Goal: Contribute content

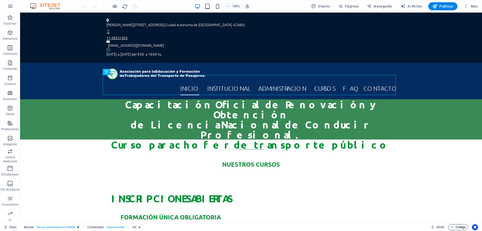
click at [458, 227] on span "Código" at bounding box center [457, 227] width 15 height 6
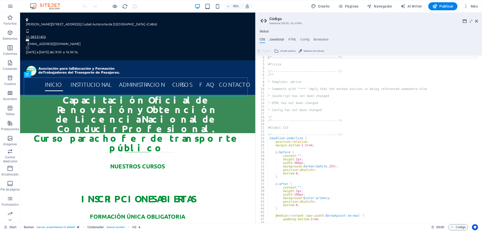
click at [278, 38] on h4 "JavaScript" at bounding box center [276, 41] width 15 height 6
type textarea "/* JS for preset "Menu V2" */"
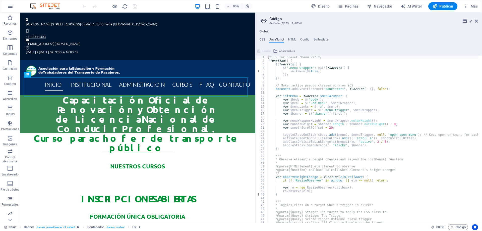
click at [265, 39] on h4 "CSS" at bounding box center [263, 41] width 6 height 6
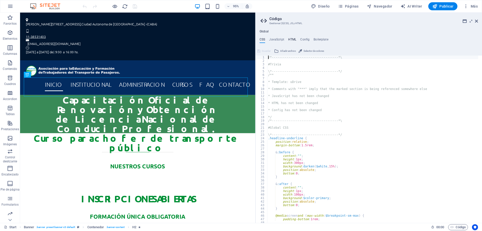
click at [292, 39] on h4 "HTML" at bounding box center [292, 41] width 8 height 6
type textarea "{{content}}"
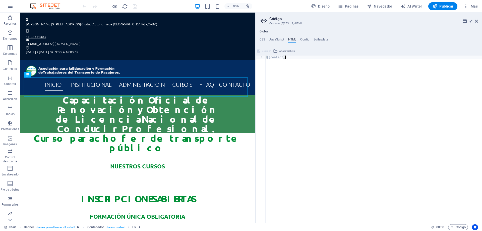
click at [295, 59] on div "{{content}}" at bounding box center [374, 142] width 216 height 174
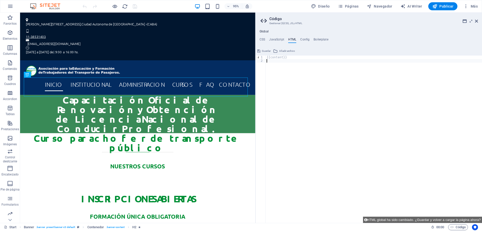
paste textarea "<div class="commonninja_component pid-f42de625-102a-4a00-a5db-f9fff043607f"></d…"
type textarea "<div class="commonninja_component pid-f42de625-102a-4a00-a5db-f9fff043607f"></d…"
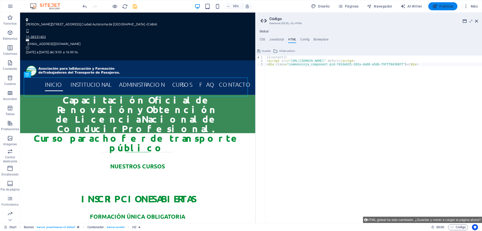
click at [448, 8] on span "Publicar" at bounding box center [442, 6] width 21 height 5
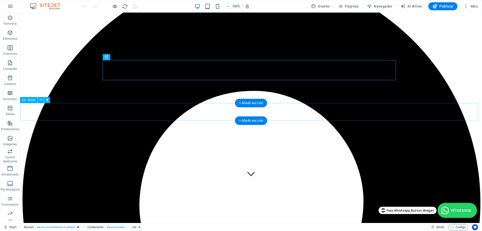
scroll to position [50, 0]
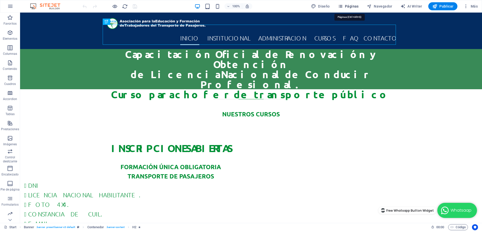
click at [352, 6] on span "Páginas" at bounding box center [348, 6] width 21 height 5
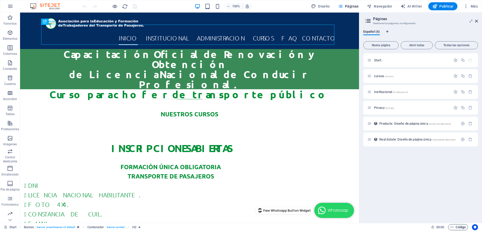
click at [460, 226] on span "Código" at bounding box center [457, 227] width 15 height 6
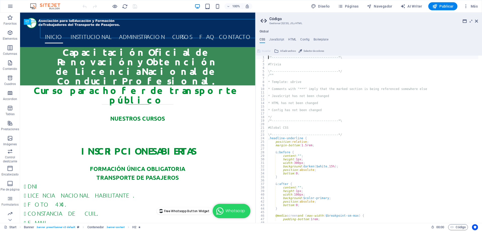
scroll to position [55, 0]
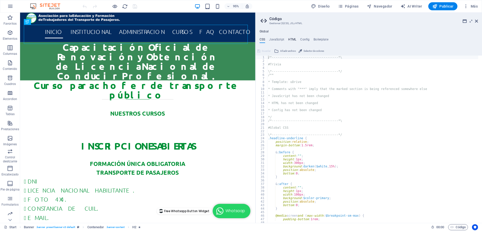
click at [292, 38] on h4 "HTML" at bounding box center [292, 41] width 8 height 6
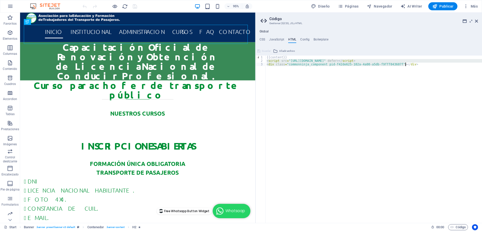
drag, startPoint x: 266, startPoint y: 60, endPoint x: 424, endPoint y: 73, distance: 158.5
click at [424, 73] on div "{{content}} < script src = "[URL][DOMAIN_NAME]" defer > </ script > < div class…" at bounding box center [374, 142] width 216 height 174
paste textarea
type textarea "<div class="commonninja_component pid-f42de625-102a-4a00-a5db-f9fff043607f"></d…"
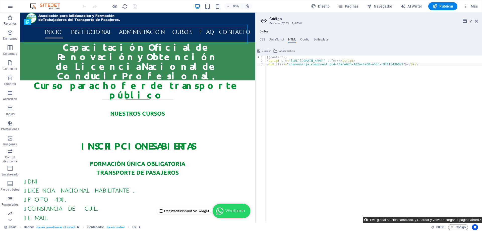
click at [462, 219] on button "HTML global ha sido cambiado. ¿Guardar y volver a cargar la página ahora?" at bounding box center [422, 219] width 119 height 6
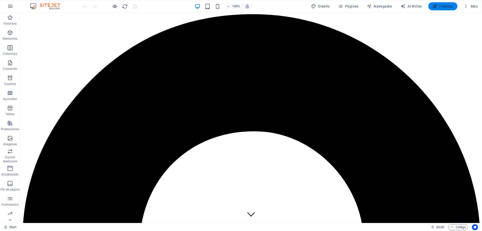
scroll to position [0, 0]
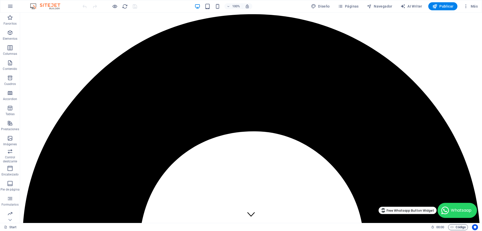
click at [457, 227] on span "Código" at bounding box center [457, 227] width 15 height 6
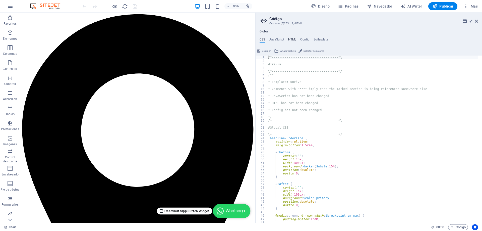
click at [292, 38] on h4 "HTML" at bounding box center [292, 41] width 8 height 6
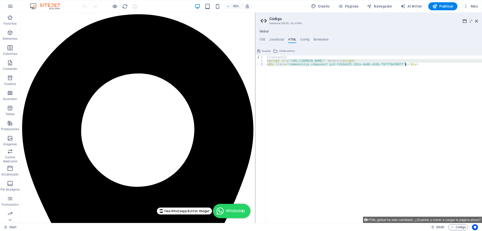
drag, startPoint x: 266, startPoint y: 61, endPoint x: 413, endPoint y: 65, distance: 146.2
click at [413, 65] on div "{{content}} < script src = "[URL][DOMAIN_NAME]" defer > </ script > < div class…" at bounding box center [374, 142] width 216 height 174
paste textarea "/style"
type textarea "</style>"
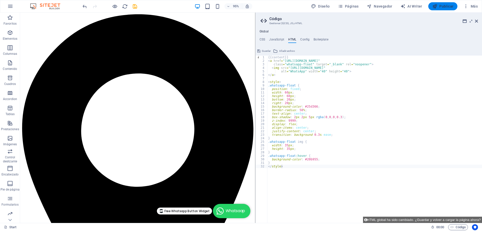
click at [441, 6] on span "Publicar" at bounding box center [442, 6] width 21 height 5
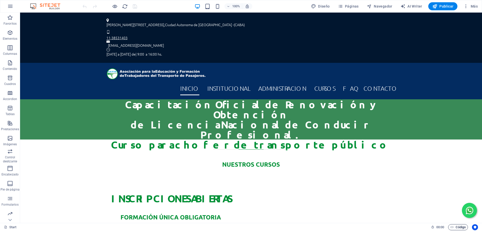
click at [456, 225] on span "Código" at bounding box center [457, 227] width 15 height 6
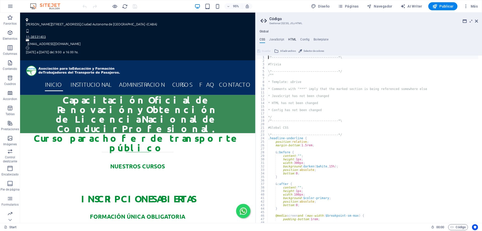
click at [292, 38] on h4 "HTML" at bounding box center [292, 41] width 8 height 6
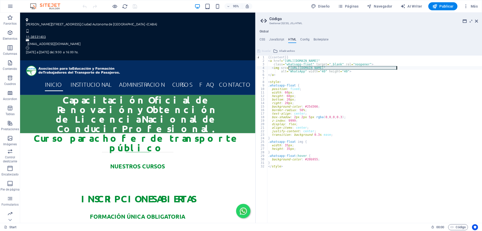
drag, startPoint x: 289, startPoint y: 68, endPoint x: 397, endPoint y: 68, distance: 108.0
click at [397, 68] on div "{{content}} < a href = "https://wa.me/5491131506231?text=Hola%2C%20quiero%20m%C…" at bounding box center [374, 142] width 215 height 174
click at [318, 71] on div "{{content}} < a href = "https://wa.me/5491131506231?text=Hola%2C%20quiero%20m%C…" at bounding box center [374, 142] width 215 height 174
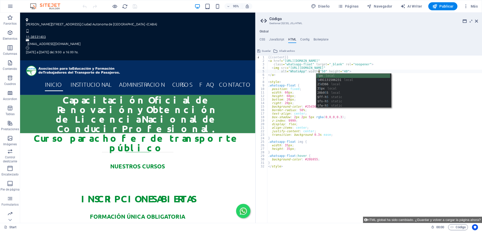
scroll to position [0, 4]
click at [338, 72] on div "{{content}} < a href = "https://wa.me/5491131506231?text=Hola%2C%20quiero%20m%C…" at bounding box center [374, 142] width 215 height 174
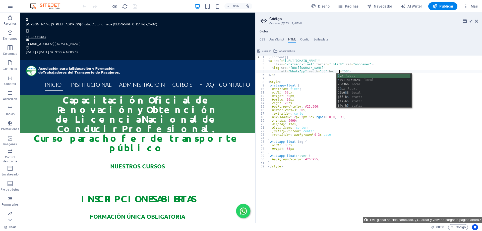
scroll to position [0, 6]
click at [375, 132] on div "{{content}} < a href = "https://wa.me/5491131506231?text=Hola%2C%20quiero%20m%C…" at bounding box center [374, 142] width 215 height 174
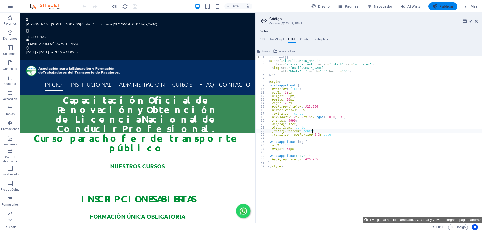
type textarea "justify-content: center;"
click at [445, 6] on span "Publicar" at bounding box center [442, 6] width 21 height 5
